Goal: Task Accomplishment & Management: Complete application form

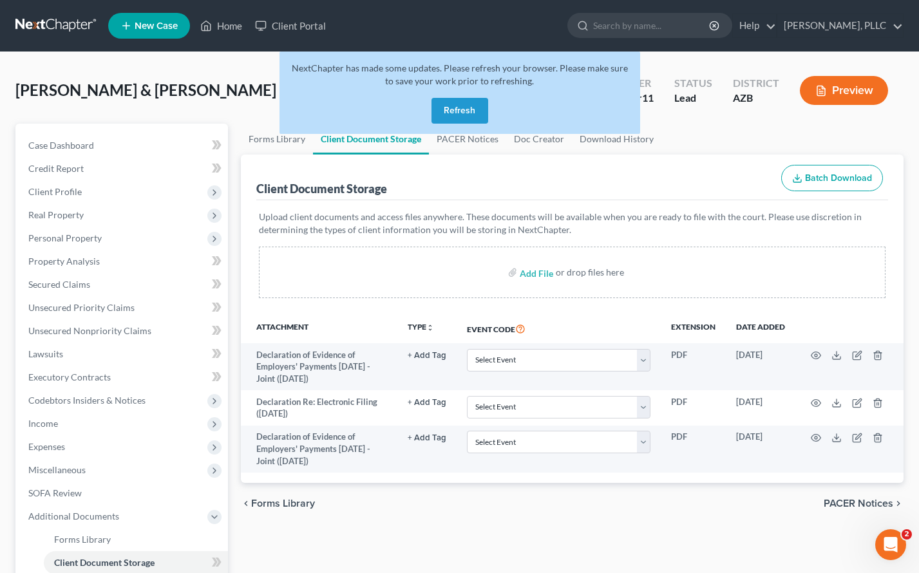
click at [471, 116] on button "Refresh" at bounding box center [460, 111] width 57 height 26
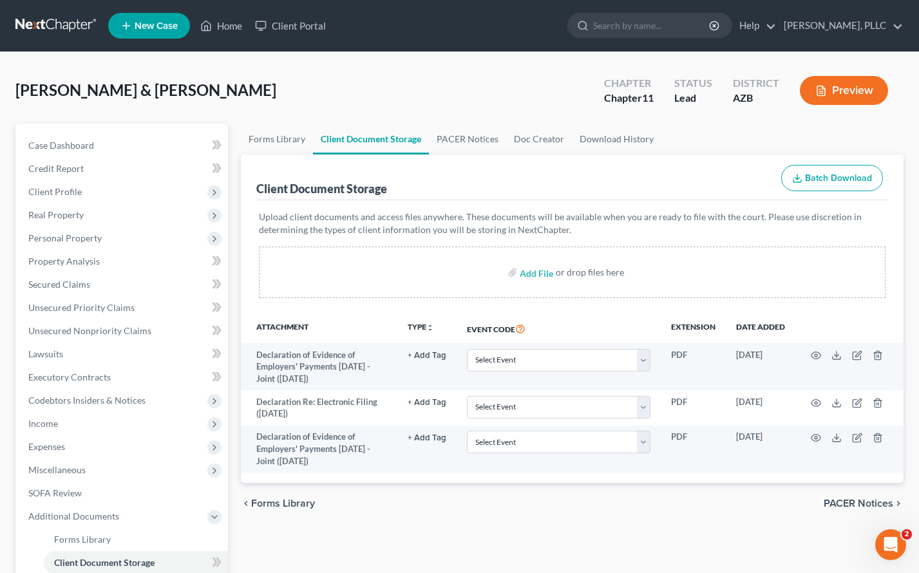
click at [80, 26] on link at bounding box center [56, 25] width 82 height 23
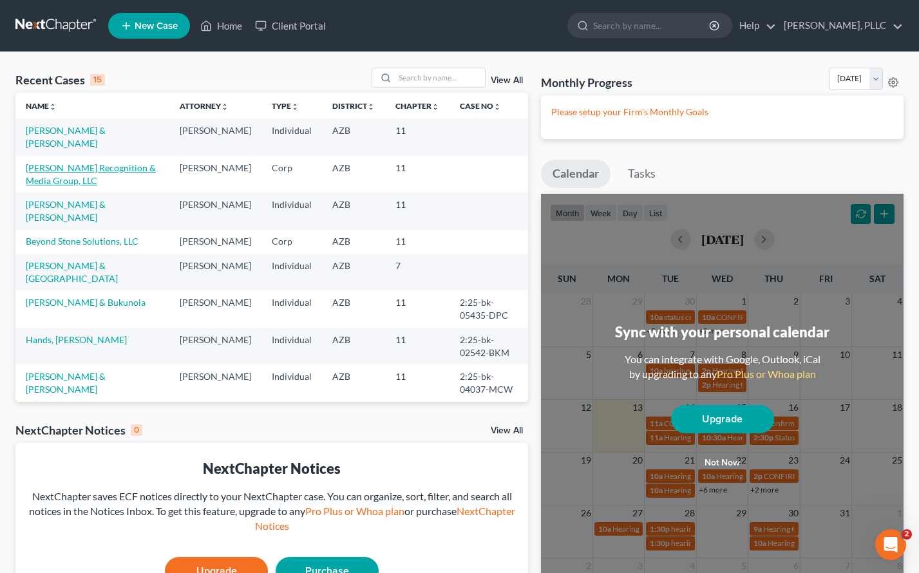
click at [91, 167] on link "Schaefer Recognition & Media Group, LLC" at bounding box center [91, 174] width 130 height 24
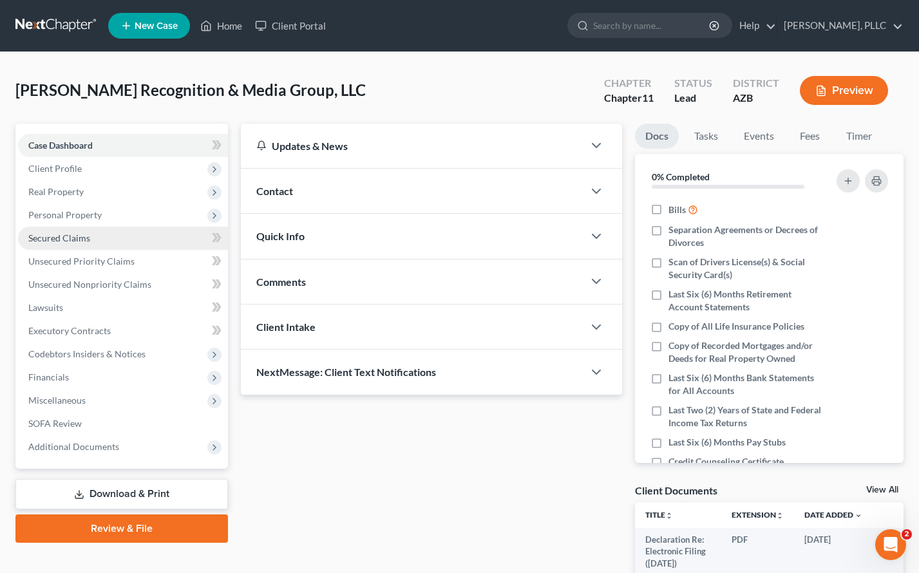
click at [73, 235] on span "Secured Claims" at bounding box center [59, 238] width 62 height 11
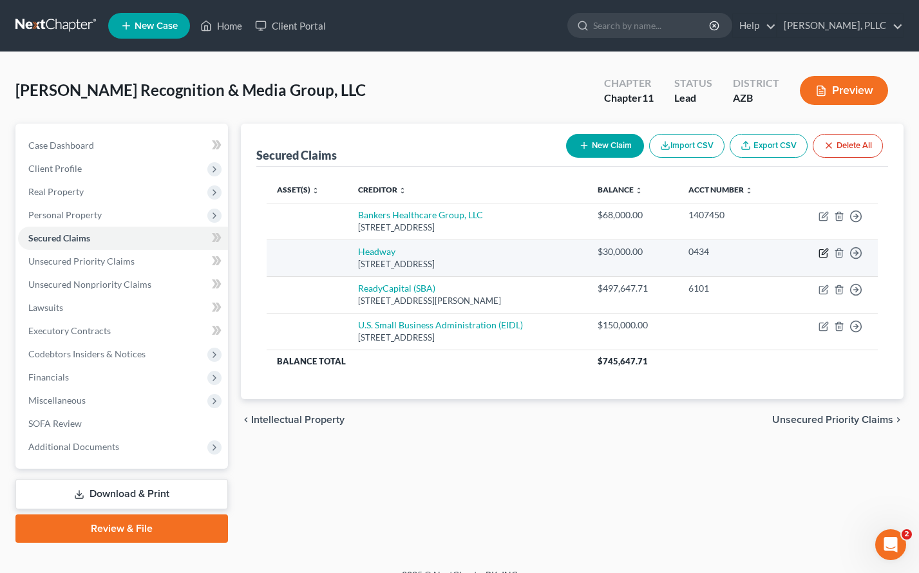
click at [825, 252] on icon "button" at bounding box center [825, 252] width 6 height 6
select select "46"
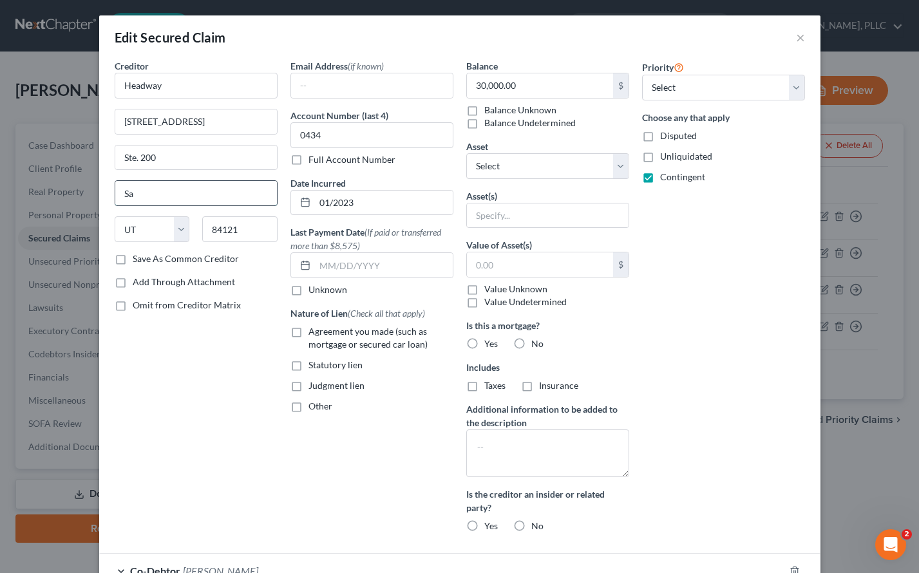
type input "S"
type input "South Jordan"
type input "84009"
click at [802, 41] on button "×" at bounding box center [800, 37] width 9 height 15
